Goal: Task Accomplishment & Management: Use online tool/utility

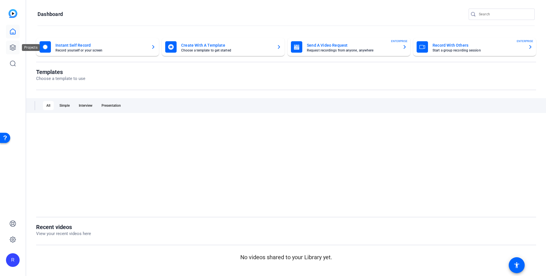
click at [9, 48] on icon at bounding box center [12, 47] width 7 height 7
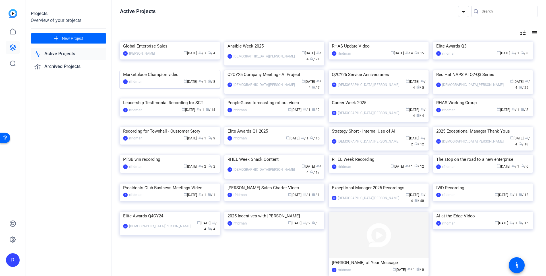
click at [150, 79] on div "Marketplace Champion video" at bounding box center [170, 74] width 94 height 9
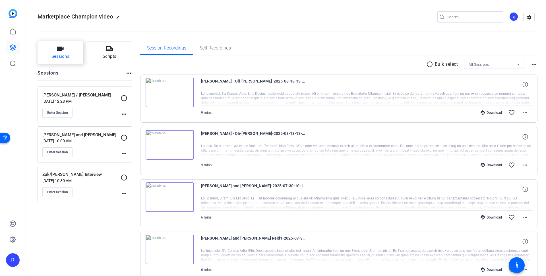
click at [68, 52] on button "Sessions" at bounding box center [61, 52] width 46 height 23
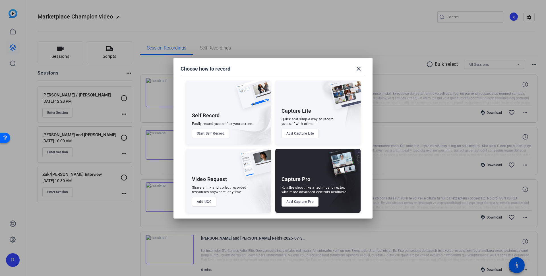
click at [288, 200] on button "Add Capture Pro" at bounding box center [300, 202] width 37 height 10
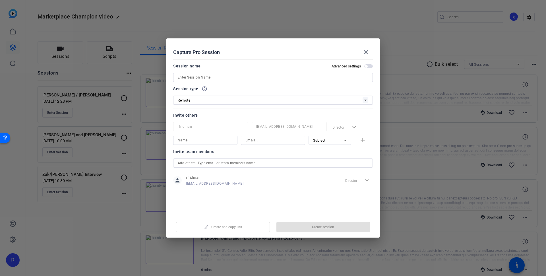
click at [205, 75] on input at bounding box center [273, 77] width 191 height 7
paste input "Francois"
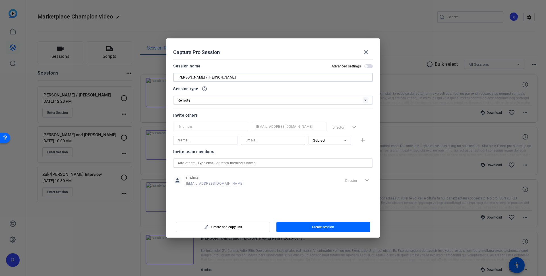
type input "[PERSON_NAME] / [PERSON_NAME]"
click at [218, 141] on input at bounding box center [205, 140] width 55 height 7
paste input "Francois"
paste input "Plaiasu"
type input "[PERSON_NAME]"
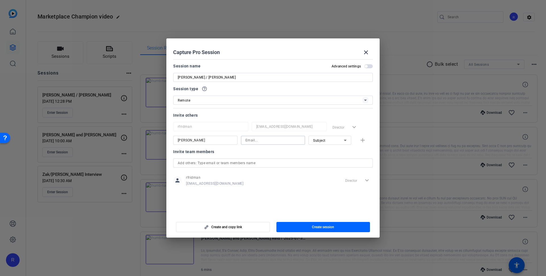
click at [268, 140] on input at bounding box center [273, 140] width 55 height 7
paste input "[EMAIL_ADDRESS][DOMAIN_NAME]"
type input "[EMAIL_ADDRESS][DOMAIN_NAME]"
click at [363, 140] on mat-icon "add" at bounding box center [362, 140] width 7 height 7
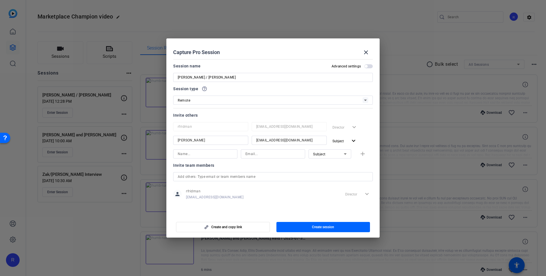
click at [228, 153] on input at bounding box center [205, 153] width 55 height 7
type input "[PERSON_NAME]"
click at [273, 157] on input at bounding box center [273, 153] width 55 height 7
paste input "[EMAIL_ADDRESS][DOMAIN_NAME]"
type input "[EMAIL_ADDRESS][DOMAIN_NAME]"
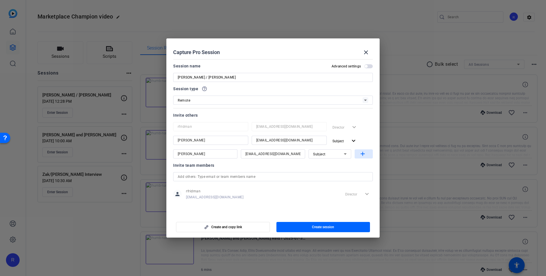
click at [361, 157] on mat-icon "add" at bounding box center [362, 153] width 7 height 7
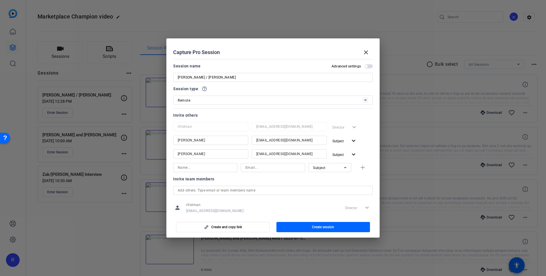
click at [227, 169] on input at bounding box center [205, 167] width 55 height 7
type input "Cami"
click at [283, 167] on input at bounding box center [273, 167] width 55 height 7
paste input "[EMAIL_ADDRESS][DOMAIN_NAME]"
type input "[EMAIL_ADDRESS][DOMAIN_NAME]"
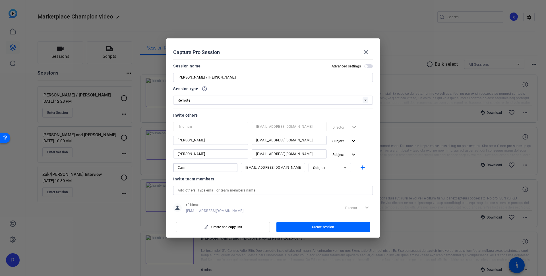
click at [198, 168] on input "Cami" at bounding box center [205, 167] width 55 height 7
paste input "Quadraroli"
type input "Cami Quadraroli"
click at [363, 168] on span "button" at bounding box center [364, 168] width 18 height 14
click at [257, 183] on input at bounding box center [273, 181] width 55 height 7
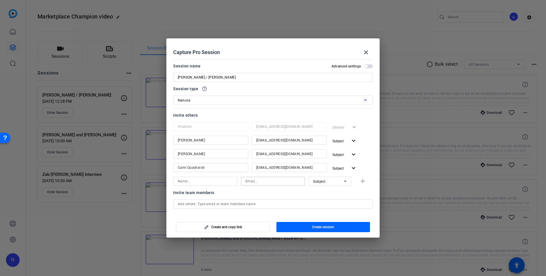
paste input "carcorte@redhat.com"
type input "carcorte@redhat.com"
click at [217, 183] on input at bounding box center [205, 181] width 55 height 7
type input "[PERSON_NAME]"
click at [350, 168] on mat-icon "expand_more" at bounding box center [353, 168] width 7 height 7
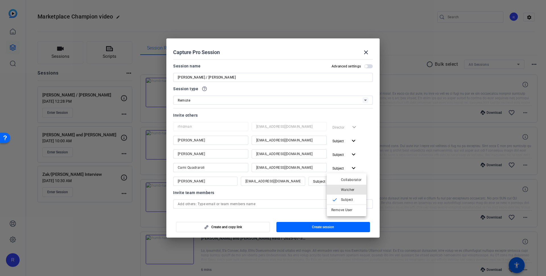
click at [350, 189] on span "Watcher" at bounding box center [348, 189] width 14 height 4
click at [342, 182] on icon at bounding box center [345, 181] width 7 height 7
click at [330, 203] on mat-option "Watcher" at bounding box center [326, 201] width 43 height 9
click at [306, 200] on div at bounding box center [273, 203] width 191 height 9
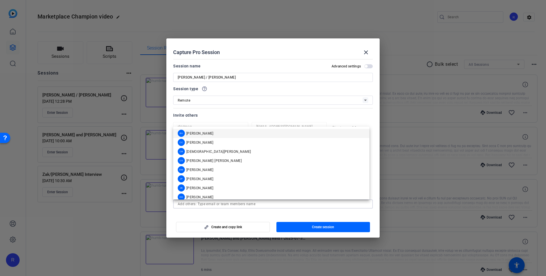
click at [286, 57] on mat-dialog-content "Session name Advanced settings Francois / Oli Session type help_outline Remote …" at bounding box center [272, 136] width 213 height 158
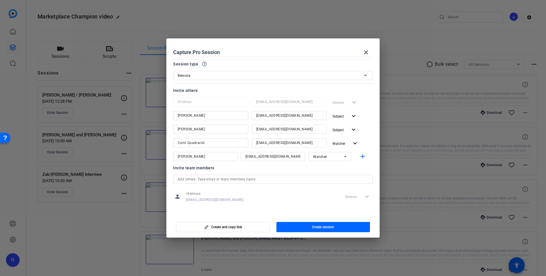
scroll to position [25, 0]
click at [312, 227] on span "Create session" at bounding box center [323, 227] width 22 height 5
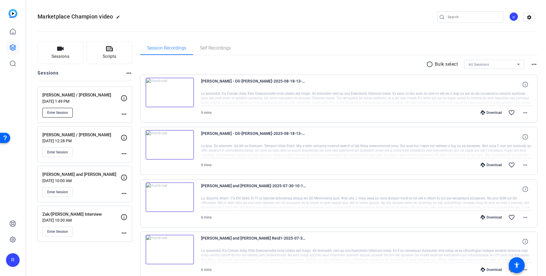
click at [62, 112] on span "Enter Session" at bounding box center [57, 112] width 21 height 5
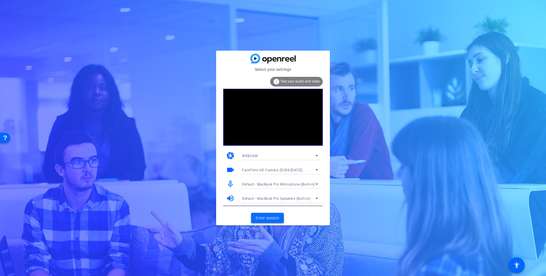
click at [275, 215] on span "Enter session" at bounding box center [268, 218] width 24 height 6
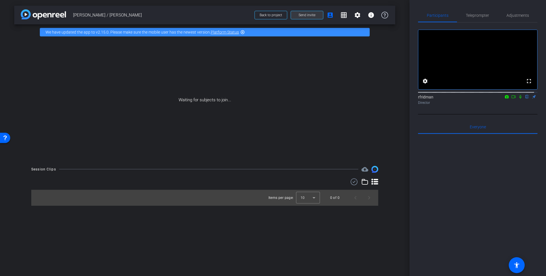
click at [299, 16] on span "Send invite" at bounding box center [307, 15] width 17 height 5
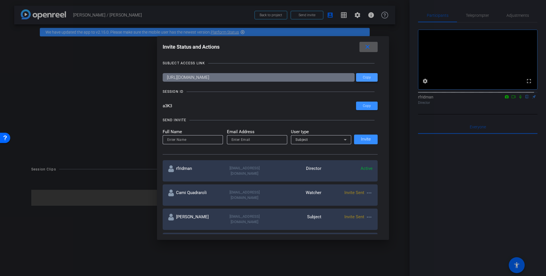
click at [364, 76] on span "Copy" at bounding box center [367, 77] width 8 height 4
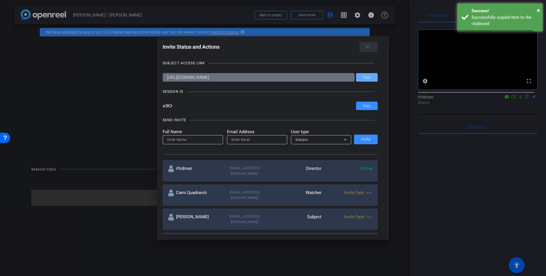
click at [368, 46] on mat-icon "close" at bounding box center [367, 47] width 7 height 7
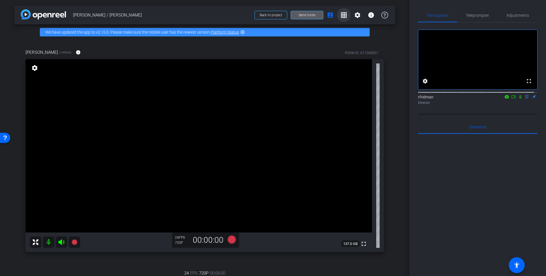
click at [341, 14] on mat-icon "grid_on" at bounding box center [344, 15] width 7 height 7
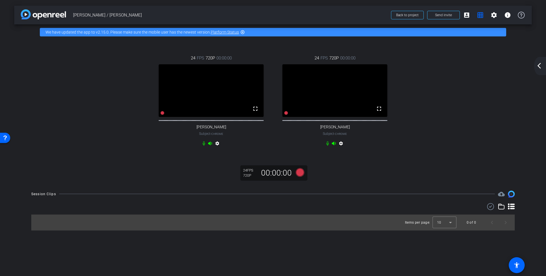
click at [342, 148] on mat-icon "settings" at bounding box center [341, 144] width 7 height 7
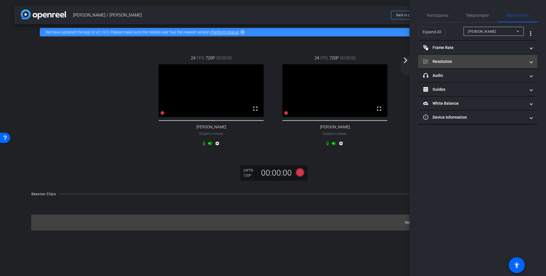
click at [451, 59] on mat-panel-title "Resolution" at bounding box center [474, 62] width 102 height 6
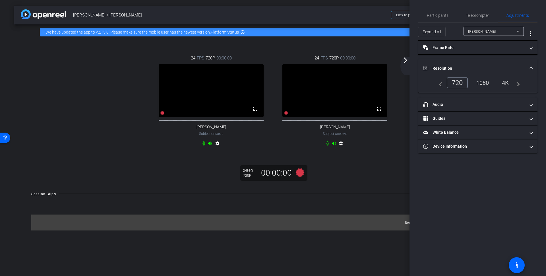
click at [480, 82] on div "1080" at bounding box center [482, 83] width 21 height 10
click at [406, 60] on mat-icon "arrow_forward_ios" at bounding box center [405, 60] width 7 height 7
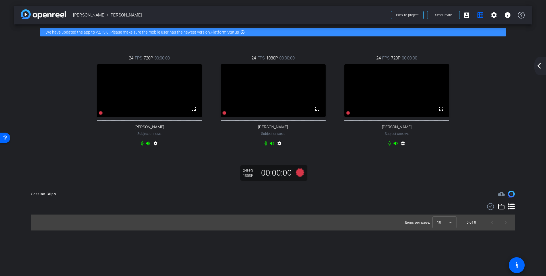
click at [403, 148] on mat-icon "settings" at bounding box center [403, 144] width 7 height 7
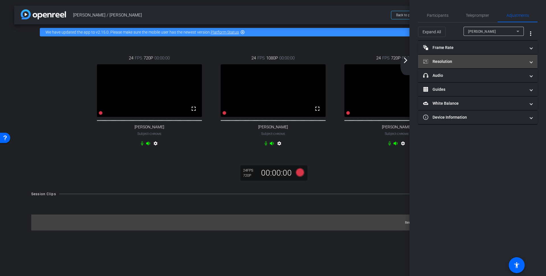
click at [446, 62] on mat-panel-title "Resolution" at bounding box center [474, 62] width 102 height 6
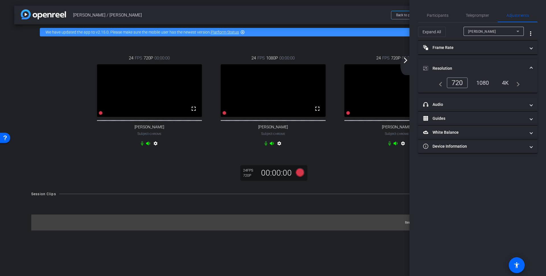
click at [481, 81] on div "1080" at bounding box center [482, 83] width 21 height 10
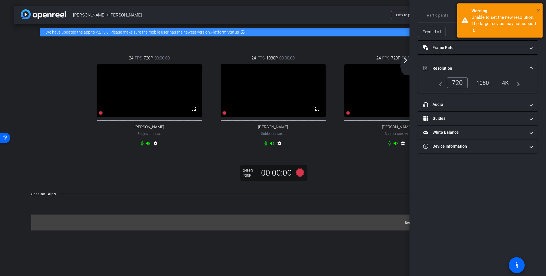
click at [537, 8] on span "×" at bounding box center [538, 10] width 3 height 7
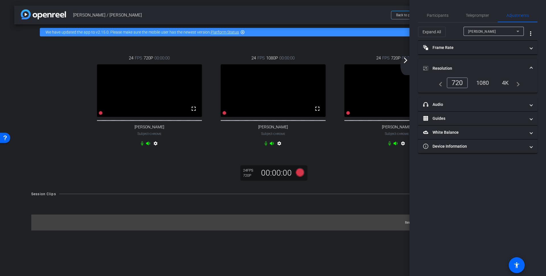
click at [404, 61] on mat-icon "arrow_forward_ios" at bounding box center [405, 60] width 7 height 7
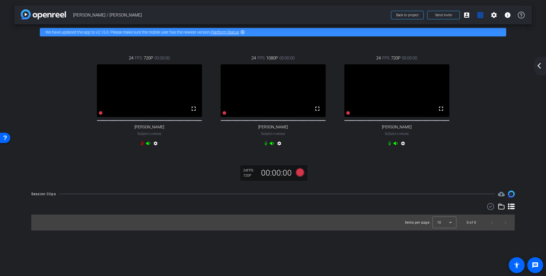
click at [540, 68] on mat-icon "arrow_back_ios_new" at bounding box center [539, 65] width 7 height 7
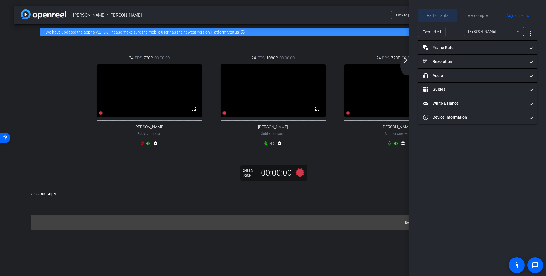
click at [445, 12] on span "Participants" at bounding box center [438, 16] width 22 height 14
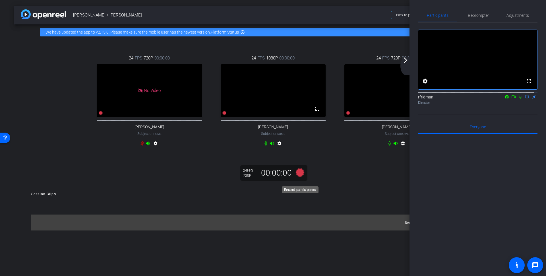
click at [302, 176] on icon at bounding box center [300, 172] width 9 height 9
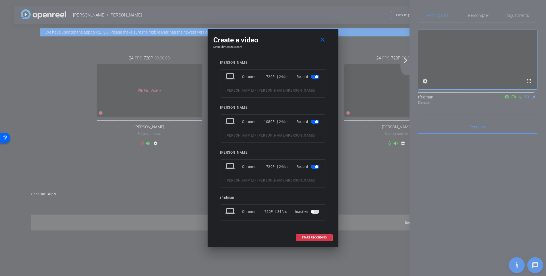
click at [315, 77] on button "button" at bounding box center [315, 77] width 9 height 4
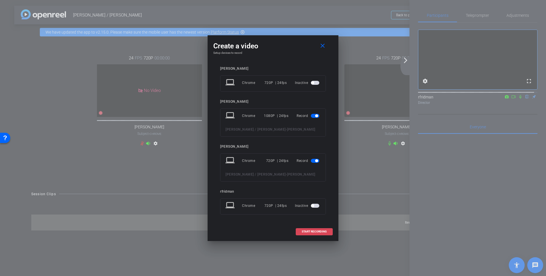
click at [311, 230] on span "START RECORDING" at bounding box center [314, 231] width 25 height 3
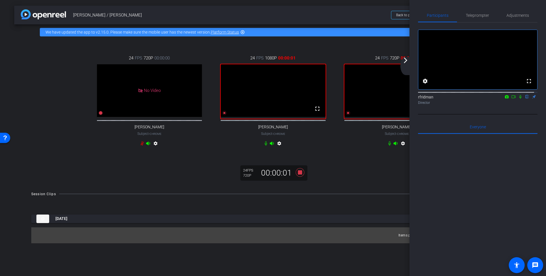
click at [518, 99] on icon at bounding box center [520, 97] width 5 height 4
click at [409, 62] on div "arrow_back_ios_new arrow_forward_ios" at bounding box center [407, 66] width 12 height 18
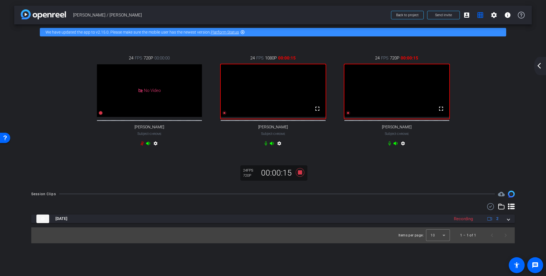
click at [539, 61] on div "arrow_back_ios_new arrow_forward_ios" at bounding box center [540, 66] width 12 height 18
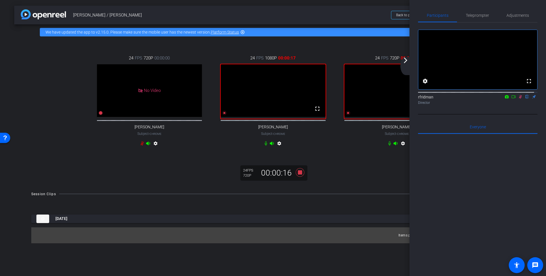
click at [519, 99] on icon at bounding box center [520, 97] width 3 height 4
click at [518, 99] on icon at bounding box center [520, 97] width 5 height 4
click at [407, 65] on div "arrow_back_ios_new arrow_forward_ios" at bounding box center [407, 66] width 12 height 18
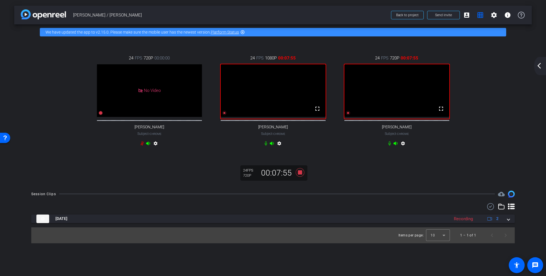
click at [539, 65] on mat-icon "arrow_back_ios_new" at bounding box center [539, 65] width 7 height 7
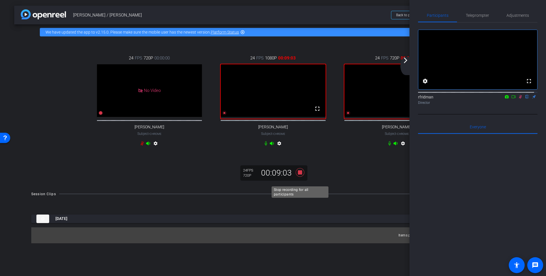
click at [299, 177] on icon at bounding box center [300, 172] width 14 height 10
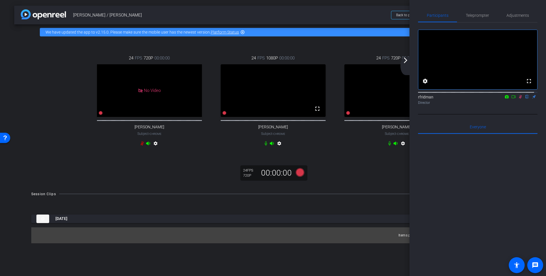
click at [519, 99] on icon at bounding box center [520, 97] width 3 height 4
click at [410, 63] on div "arrow_back_ios_new arrow_forward_ios" at bounding box center [407, 66] width 12 height 18
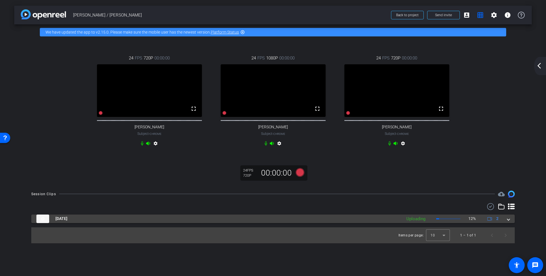
click at [508, 222] on span at bounding box center [509, 219] width 2 height 6
